Goal: Find specific page/section: Find specific page/section

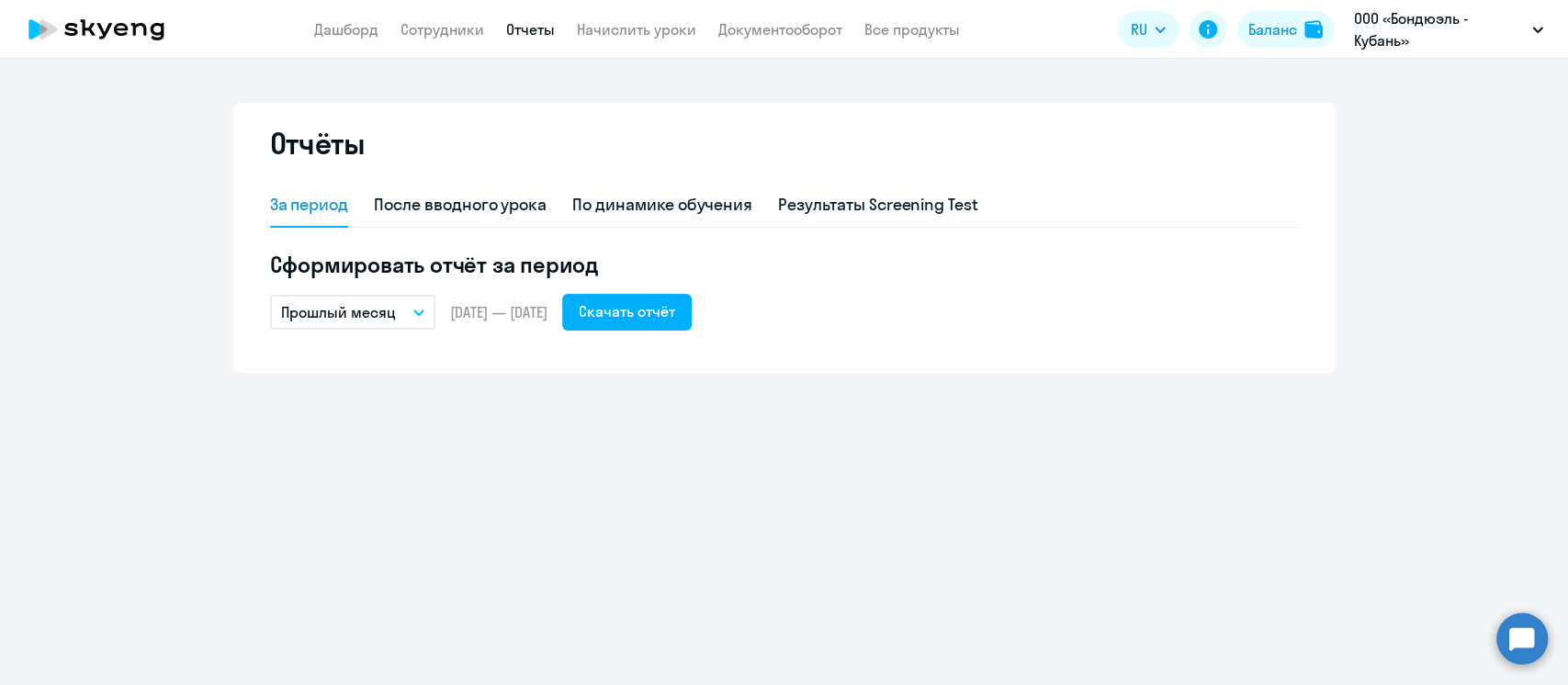
click at [1526, 643] on circle at bounding box center [1521, 638] width 51 height 51
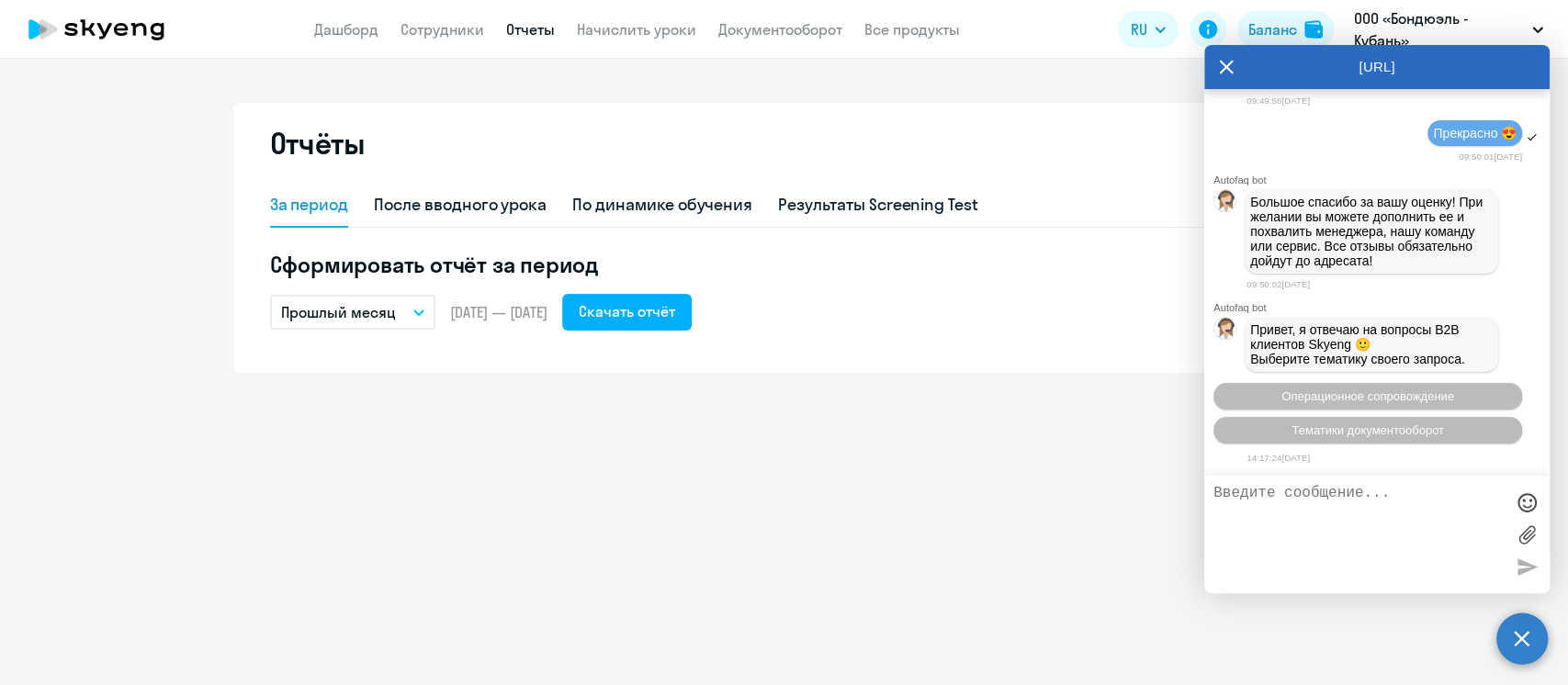
scroll to position [22389, 0]
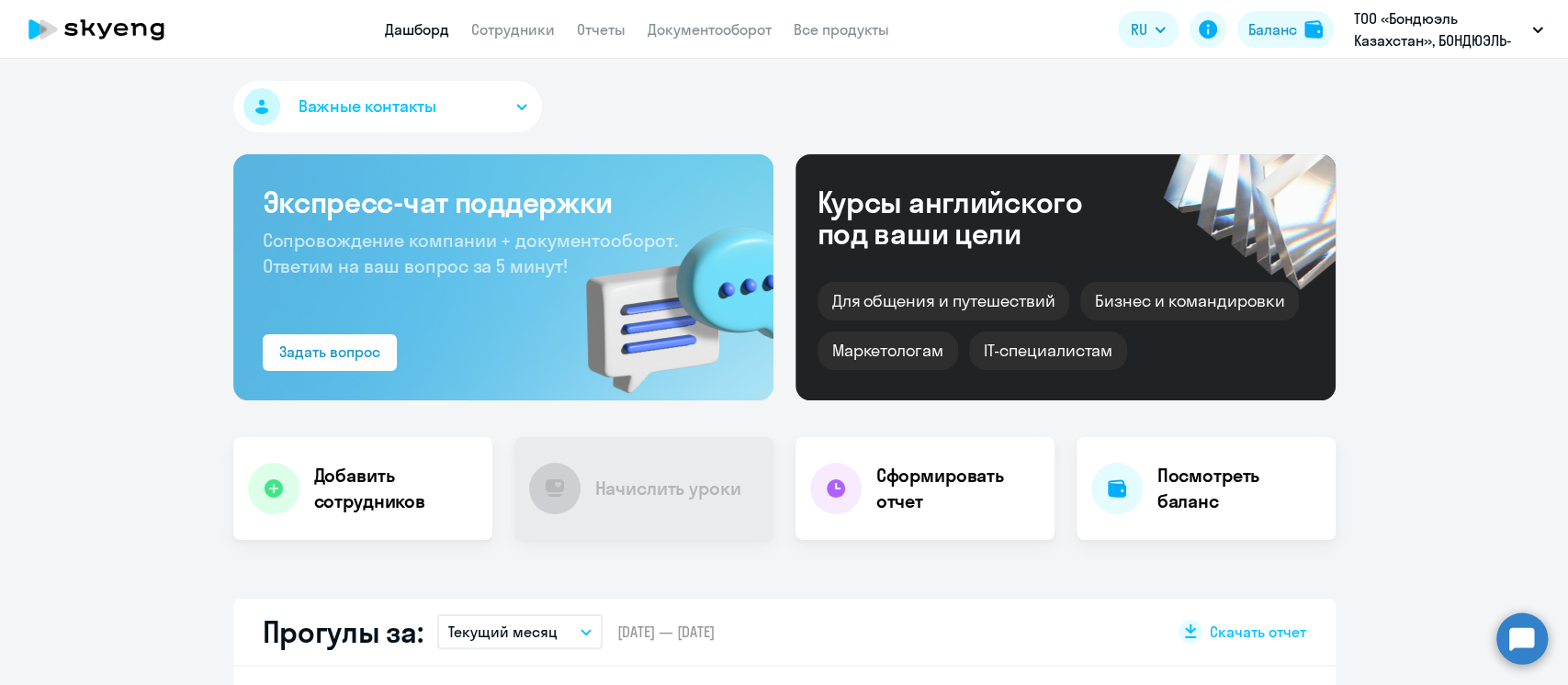
select select "30"
click at [1528, 640] on circle at bounding box center [1521, 638] width 51 height 51
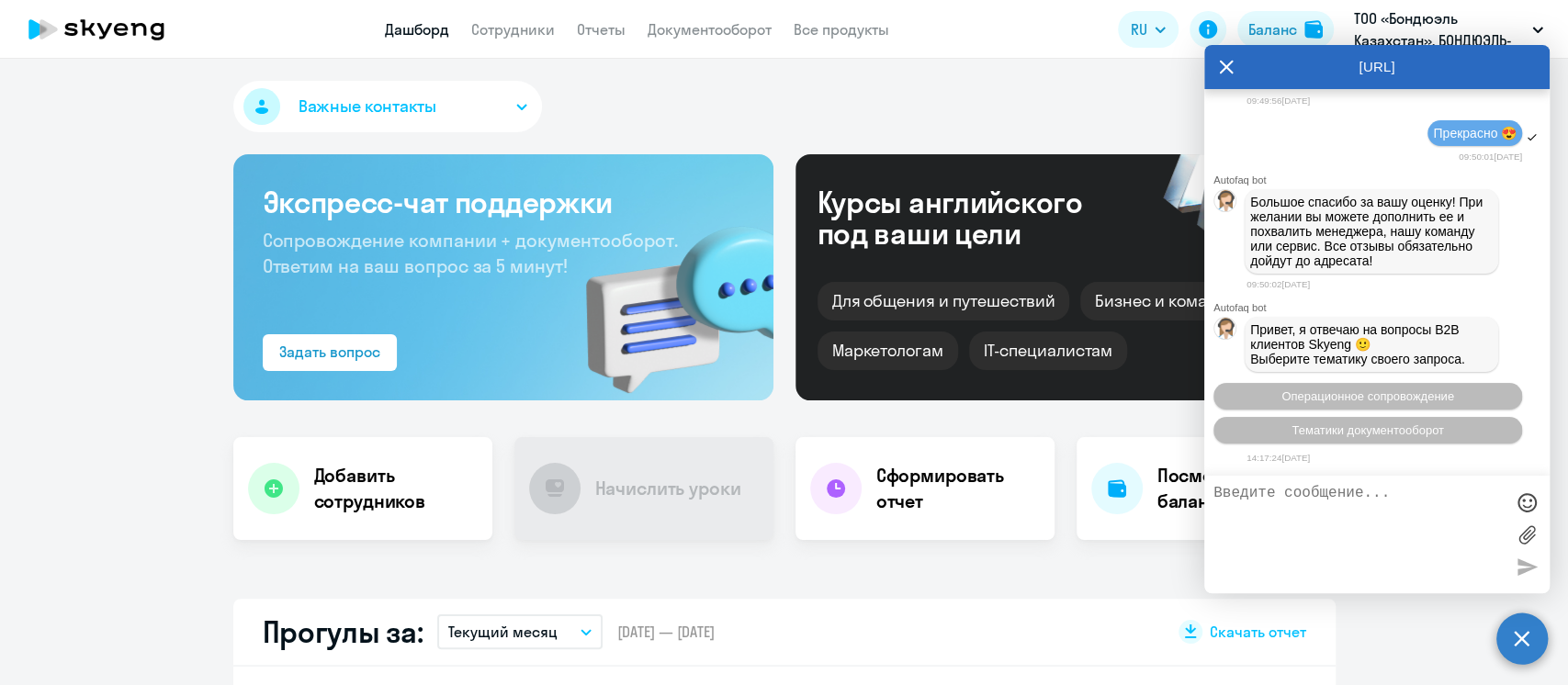
scroll to position [22144, 0]
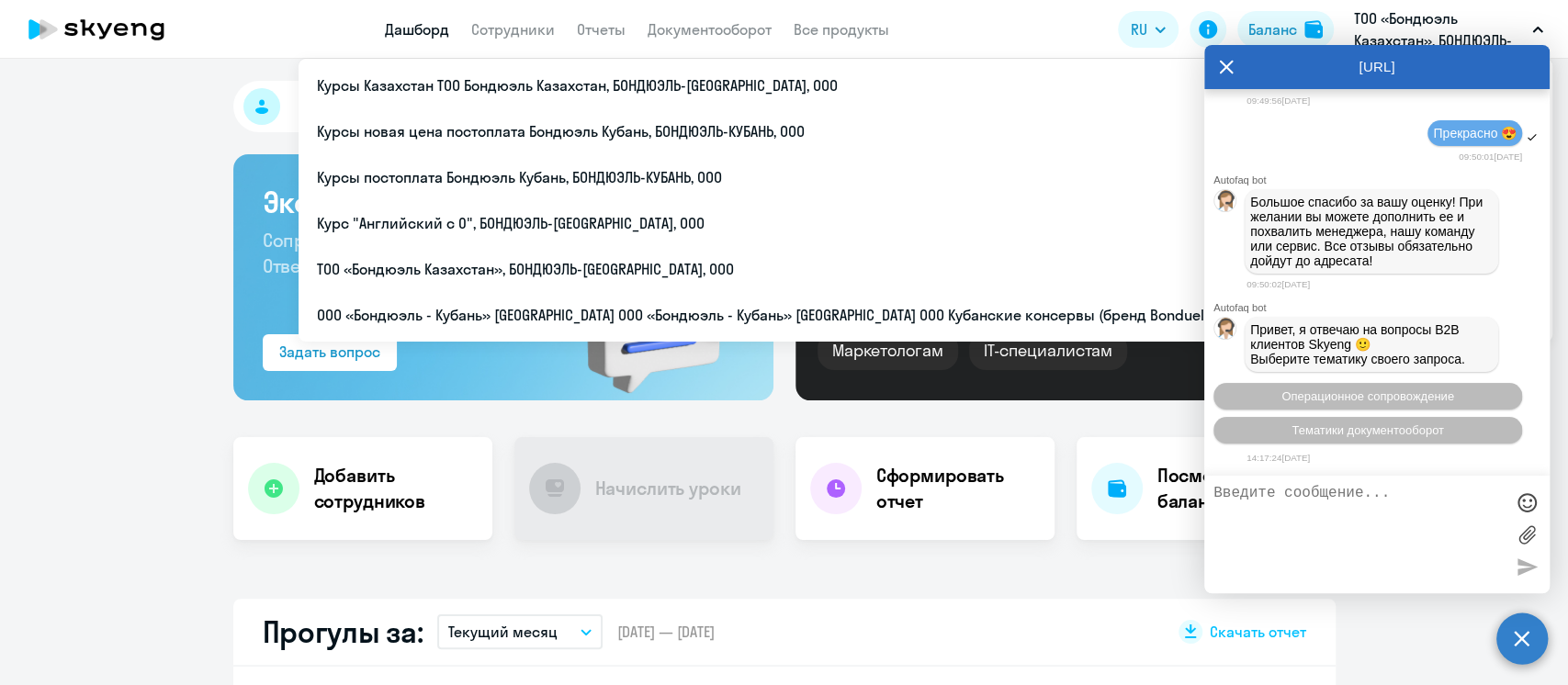
click at [1229, 62] on icon at bounding box center [1226, 67] width 14 height 44
